Goal: Check status: Check status

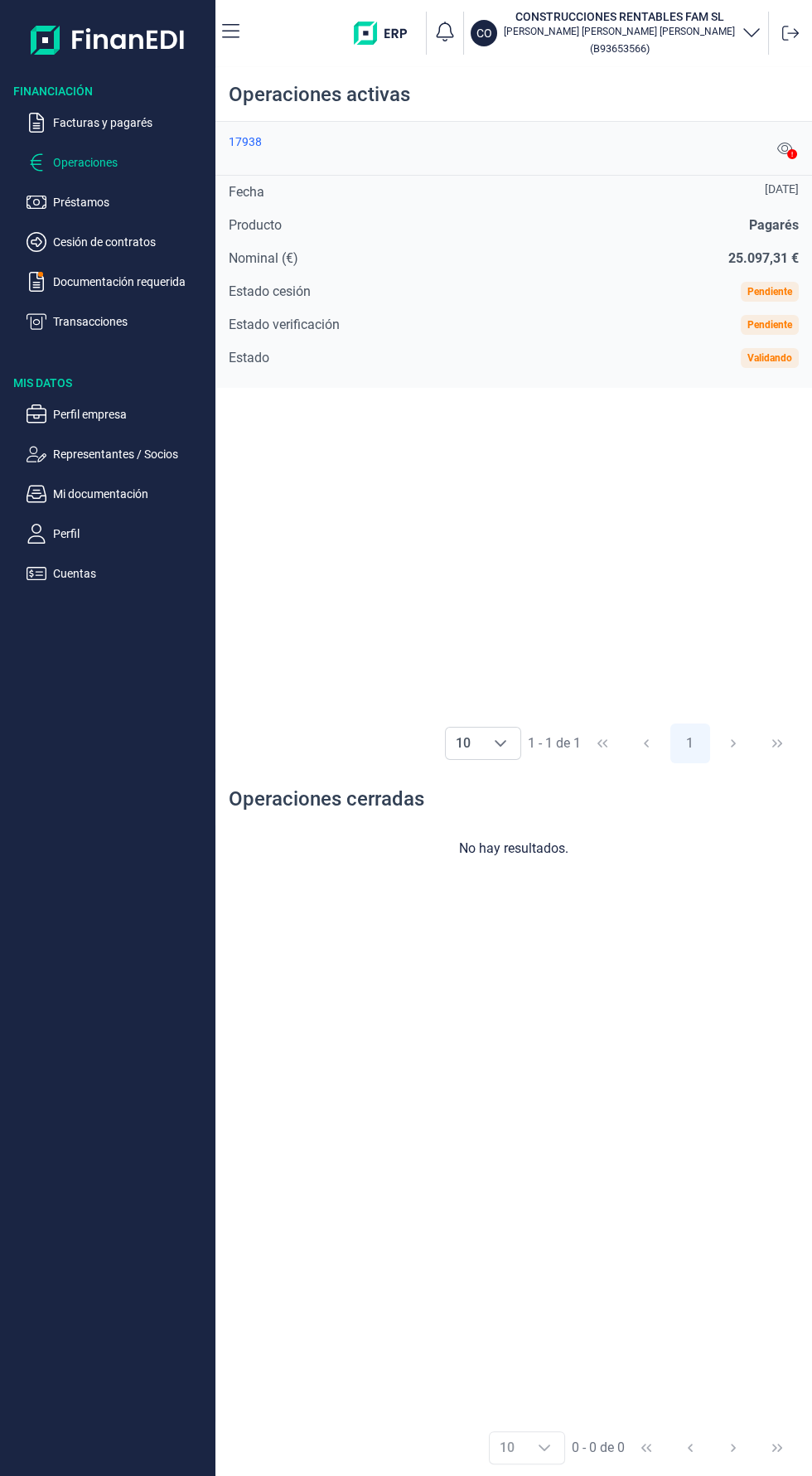
click at [251, 141] on div "17938" at bounding box center [245, 142] width 33 height 13
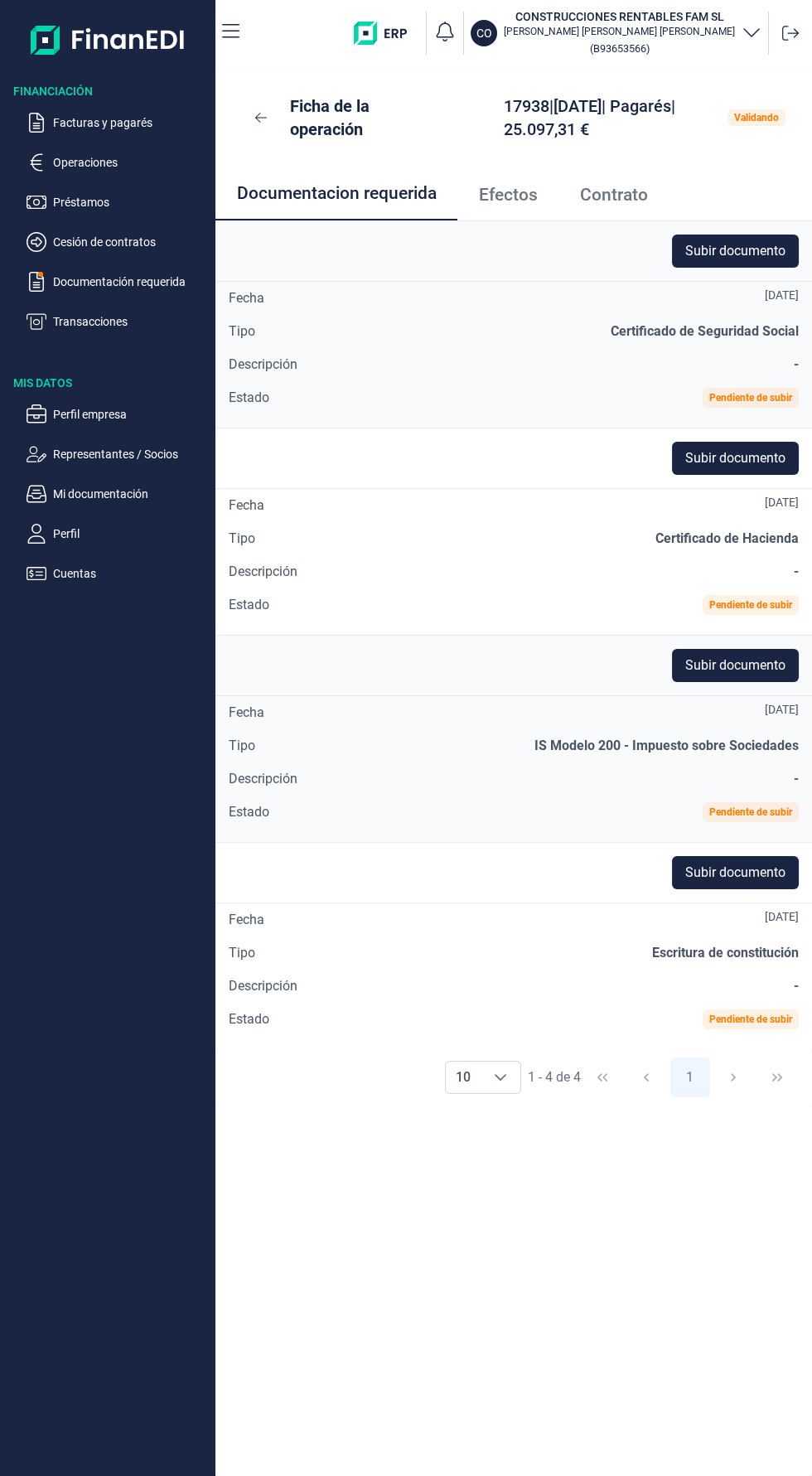
click at [613, 199] on span "Contrato" at bounding box center [613, 195] width 68 height 18
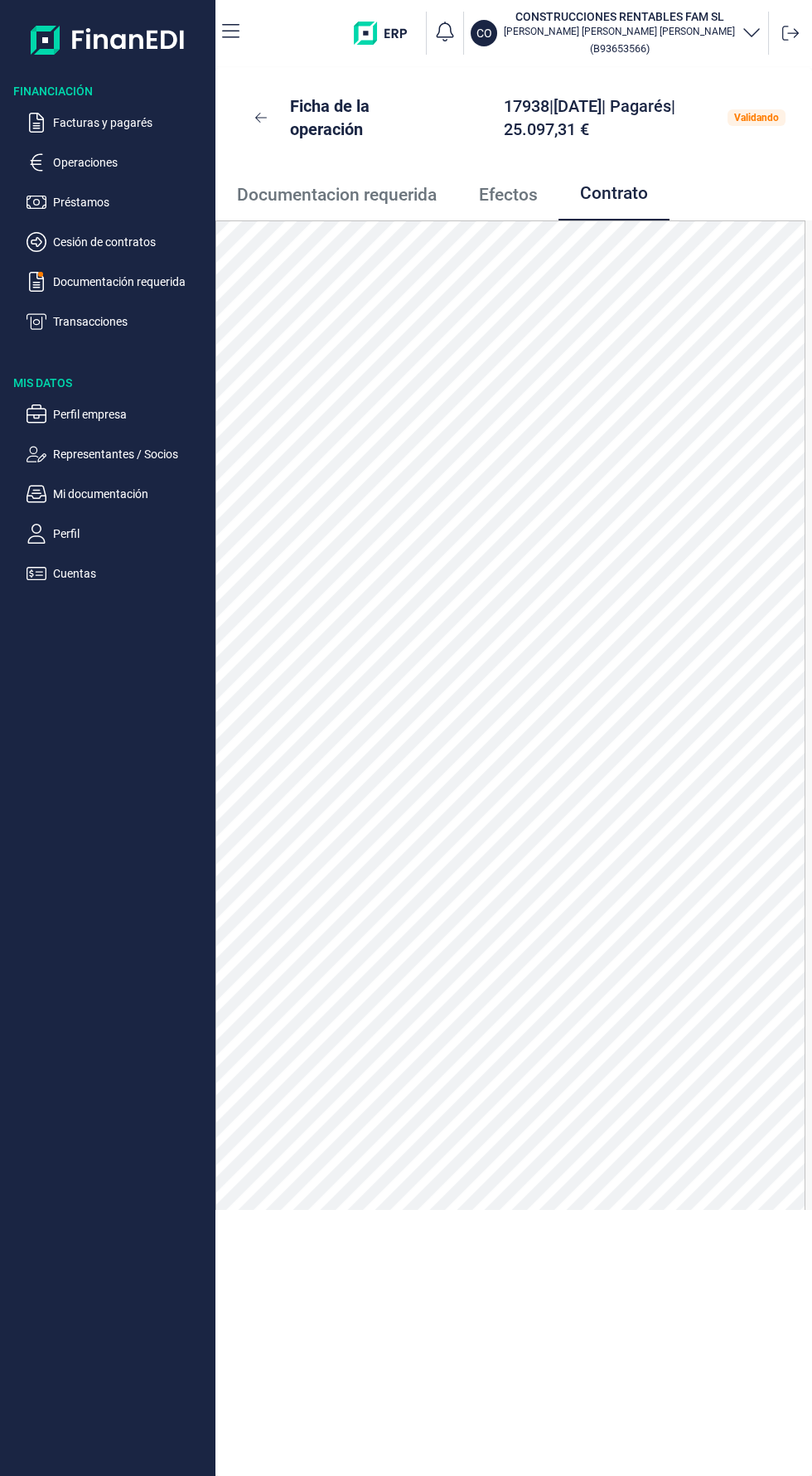
click at [509, 211] on link "Efectos" at bounding box center [508, 194] width 101 height 55
